Goal: Find contact information: Find contact information

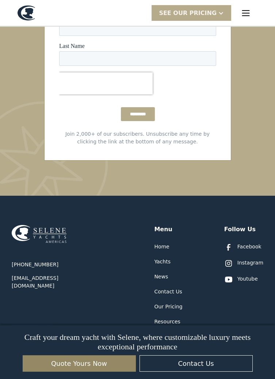
scroll to position [4375, 0]
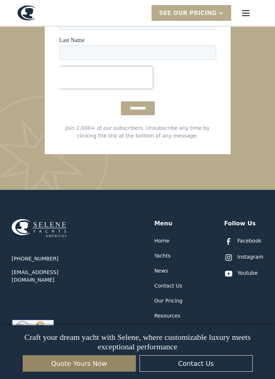
click at [180, 282] on div "Contact Us" at bounding box center [168, 286] width 28 height 8
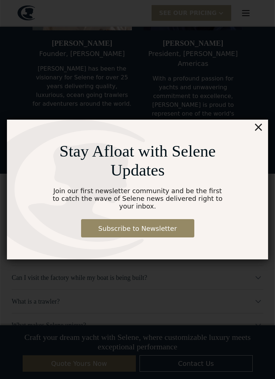
scroll to position [3823, 0]
click at [260, 126] on div "×" at bounding box center [259, 127] width 11 height 15
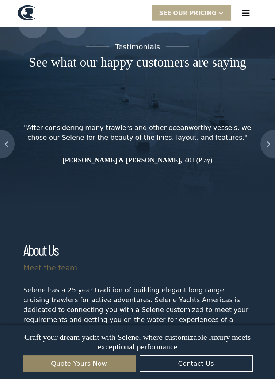
scroll to position [3379, 0]
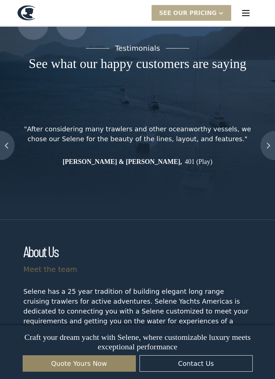
click at [265, 131] on img "next slide" at bounding box center [268, 145] width 15 height 29
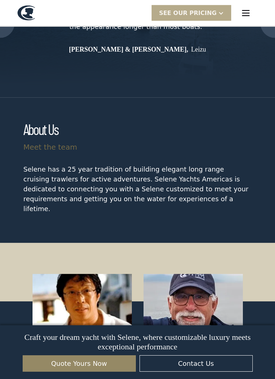
scroll to position [3500, 0]
